Goal: Check status: Check status

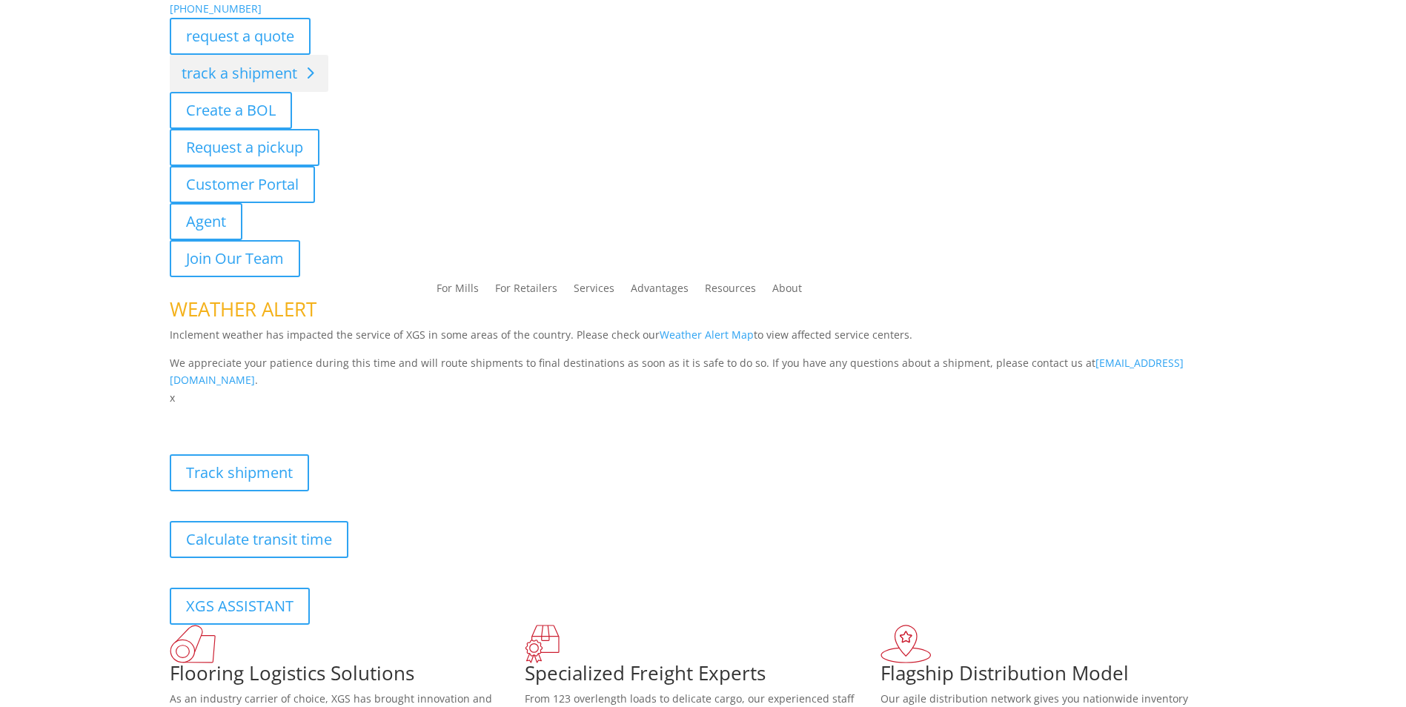
click at [258, 77] on div "[PHONE_NUMBER] request a quote track a shipment Create a BOL Request a pickup C…" at bounding box center [703, 203] width 1406 height 407
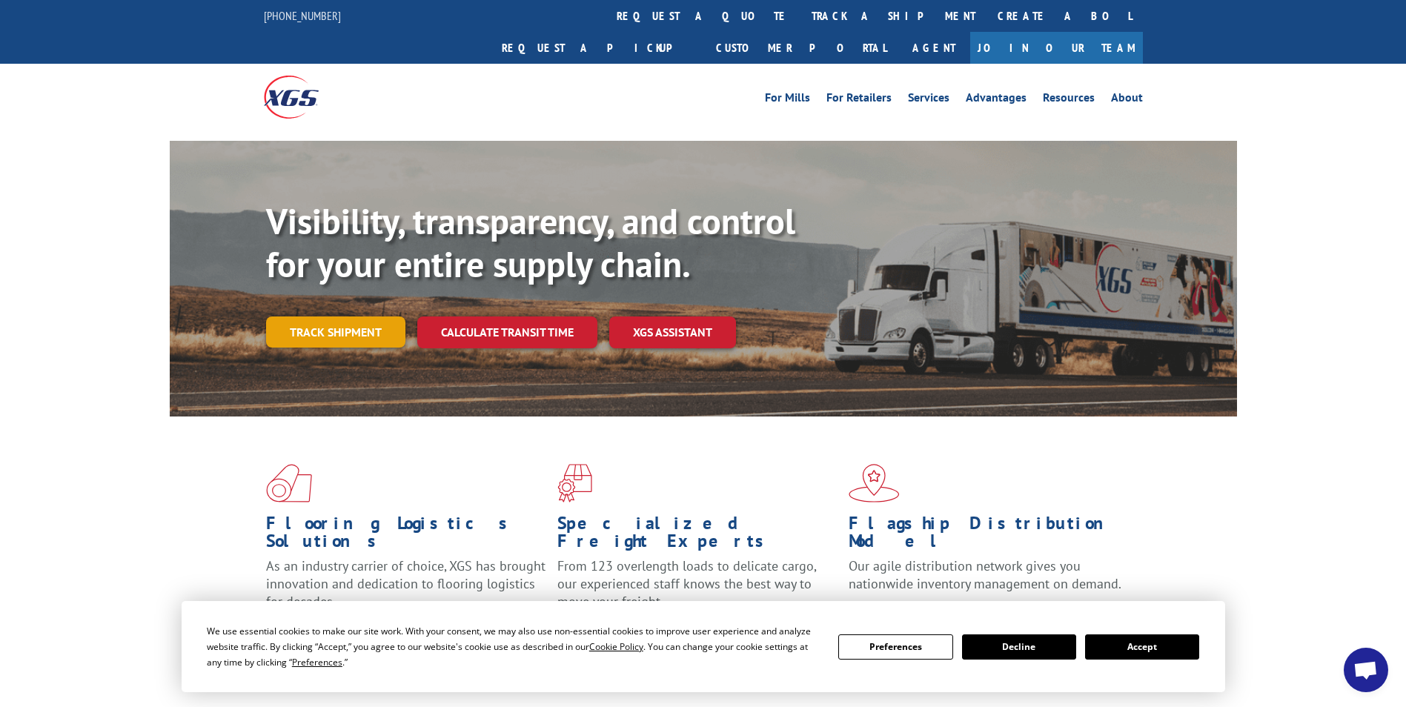
click at [352, 317] on link "Track shipment" at bounding box center [335, 332] width 139 height 31
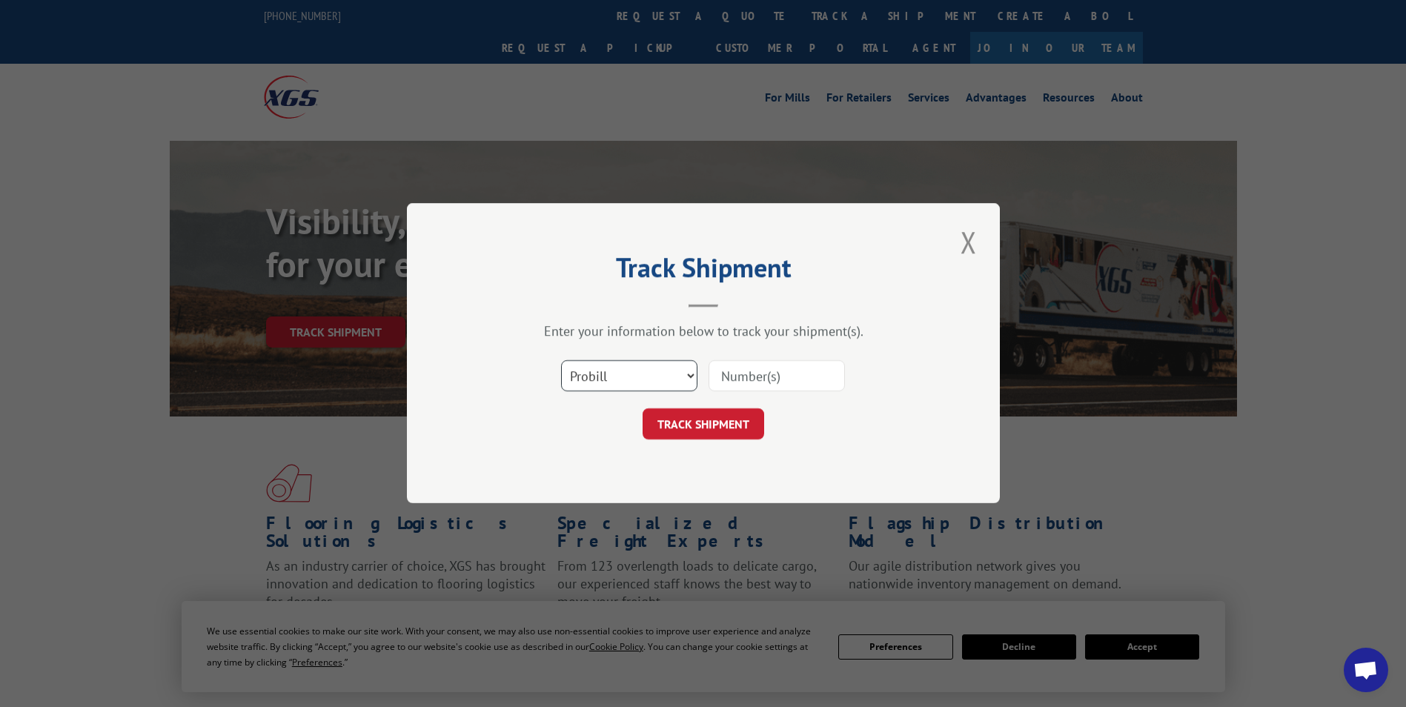
click at [623, 371] on select "Select category... Probill BOL PO" at bounding box center [629, 376] width 136 height 31
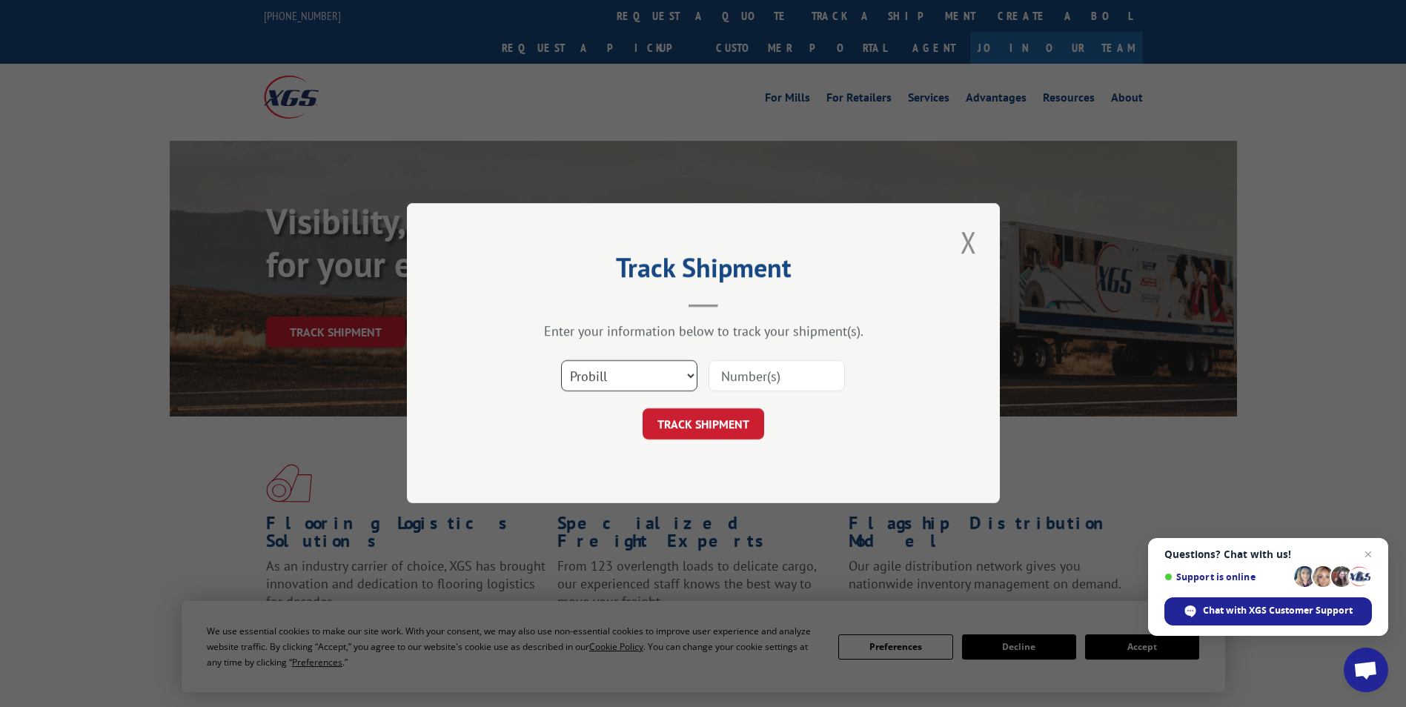
select select "bol"
click at [561, 361] on select "Select category... Probill BOL PO" at bounding box center [629, 376] width 136 height 31
click at [740, 374] on input at bounding box center [777, 376] width 136 height 31
type input "2822086"
click at [699, 426] on button "TRACK SHIPMENT" at bounding box center [704, 424] width 122 height 31
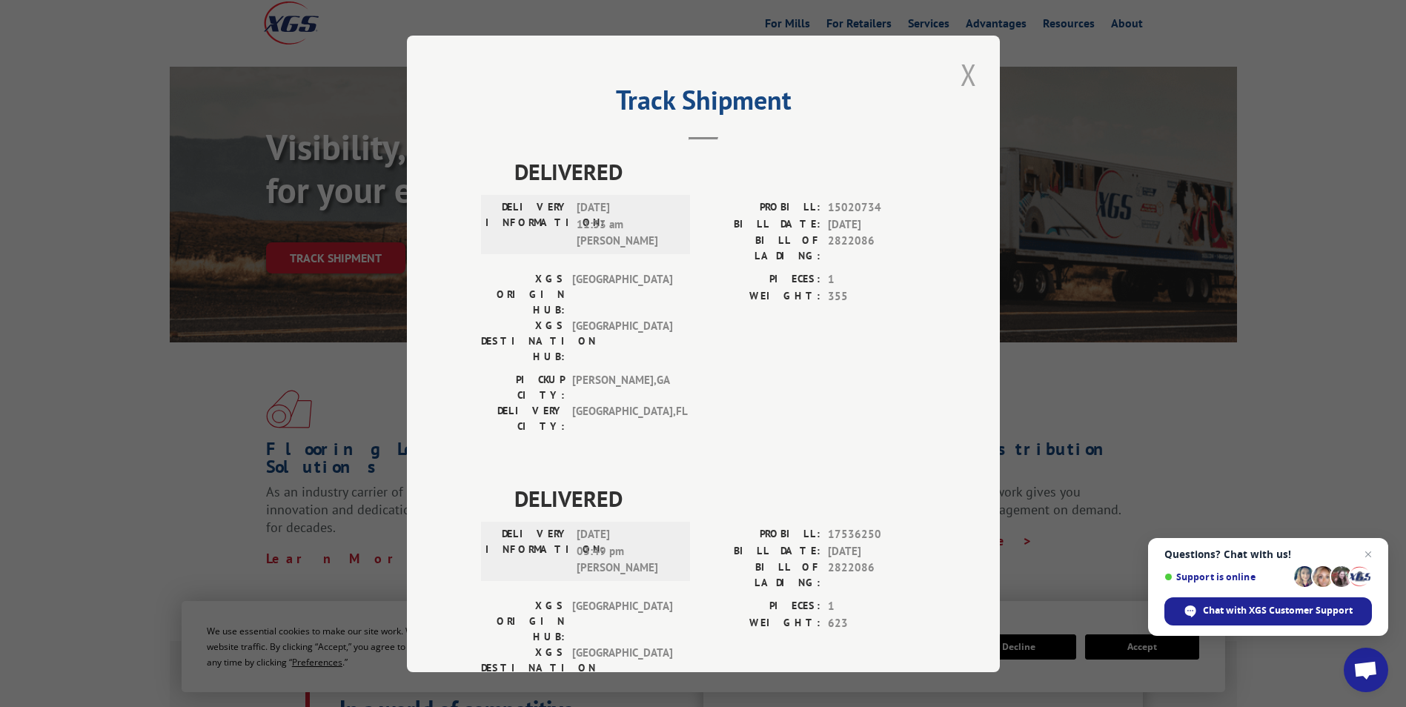
click at [967, 70] on button "Close modal" at bounding box center [968, 74] width 25 height 41
